Goal: Transaction & Acquisition: Purchase product/service

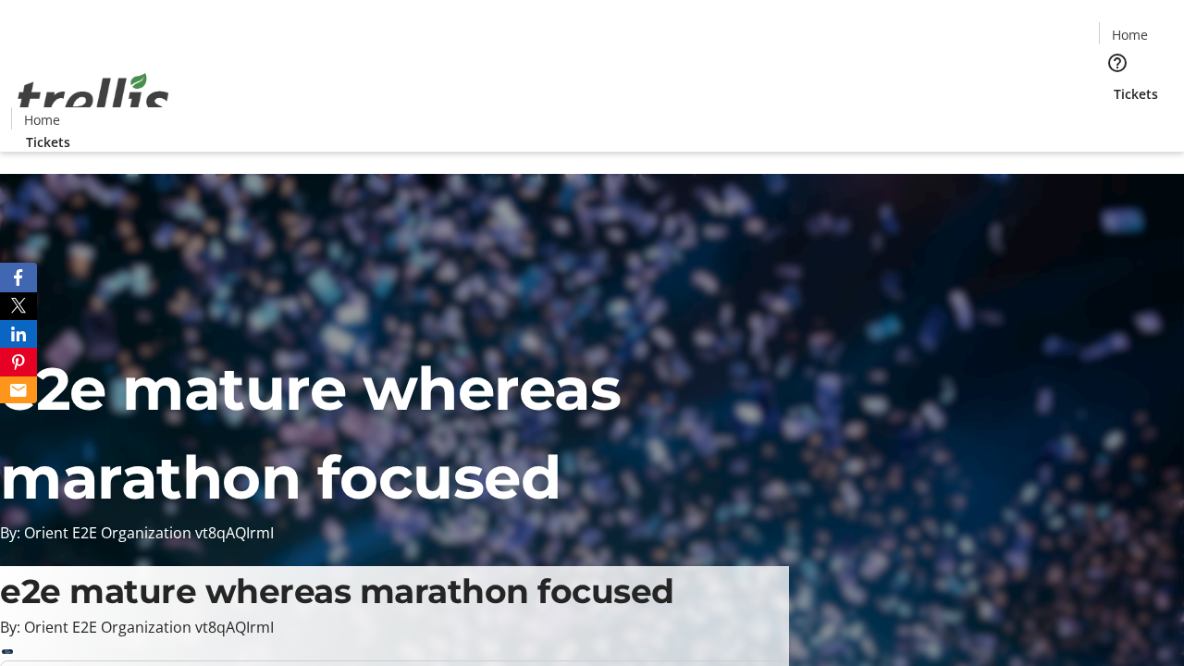
click at [1114, 84] on span "Tickets" at bounding box center [1136, 93] width 44 height 19
